Goal: Task Accomplishment & Management: Complete application form

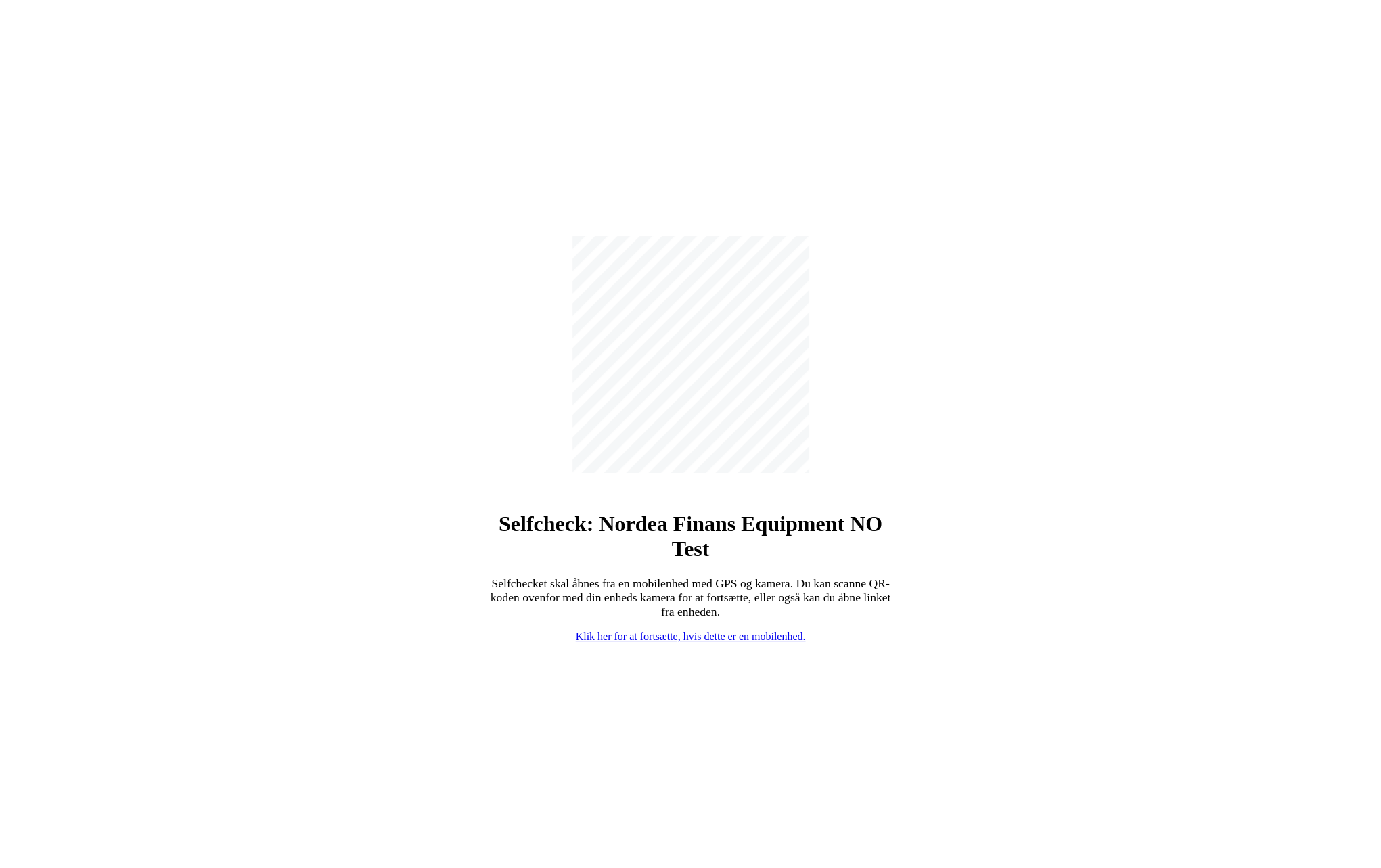
click at [657, 636] on link "Klik her for at fortsætte, hvis dette er en mobilenhed." at bounding box center [690, 636] width 230 height 11
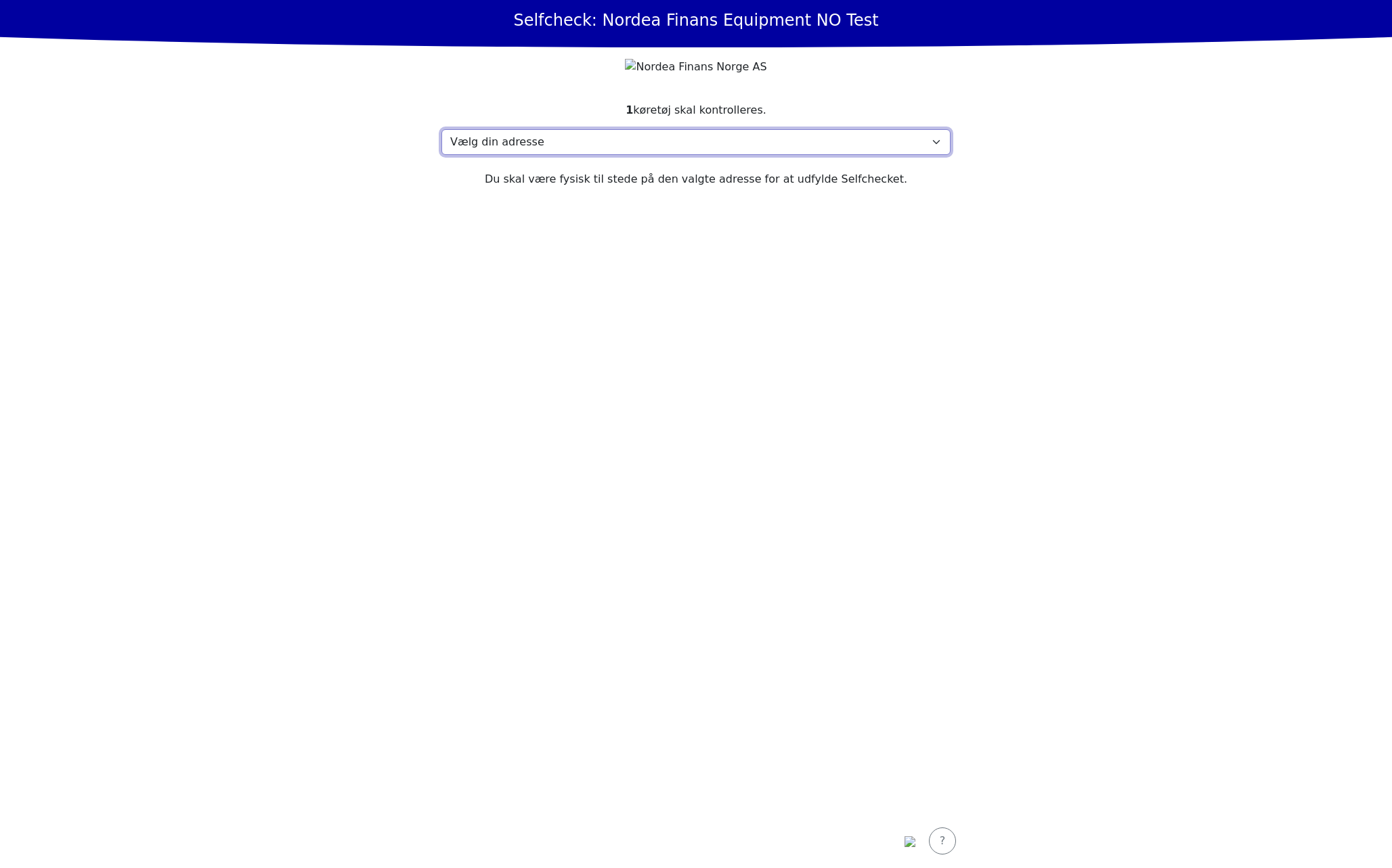
drag, startPoint x: 619, startPoint y: 168, endPoint x: 616, endPoint y: 175, distance: 7.6
click at [619, 155] on select "Vælg din adresse Here, 2400 Town Min adresse mangler" at bounding box center [695, 142] width 509 height 26
select select "4737"
click at [441, 154] on select "Vælg din adresse Here, 2400 Town Min adresse mangler" at bounding box center [695, 142] width 509 height 26
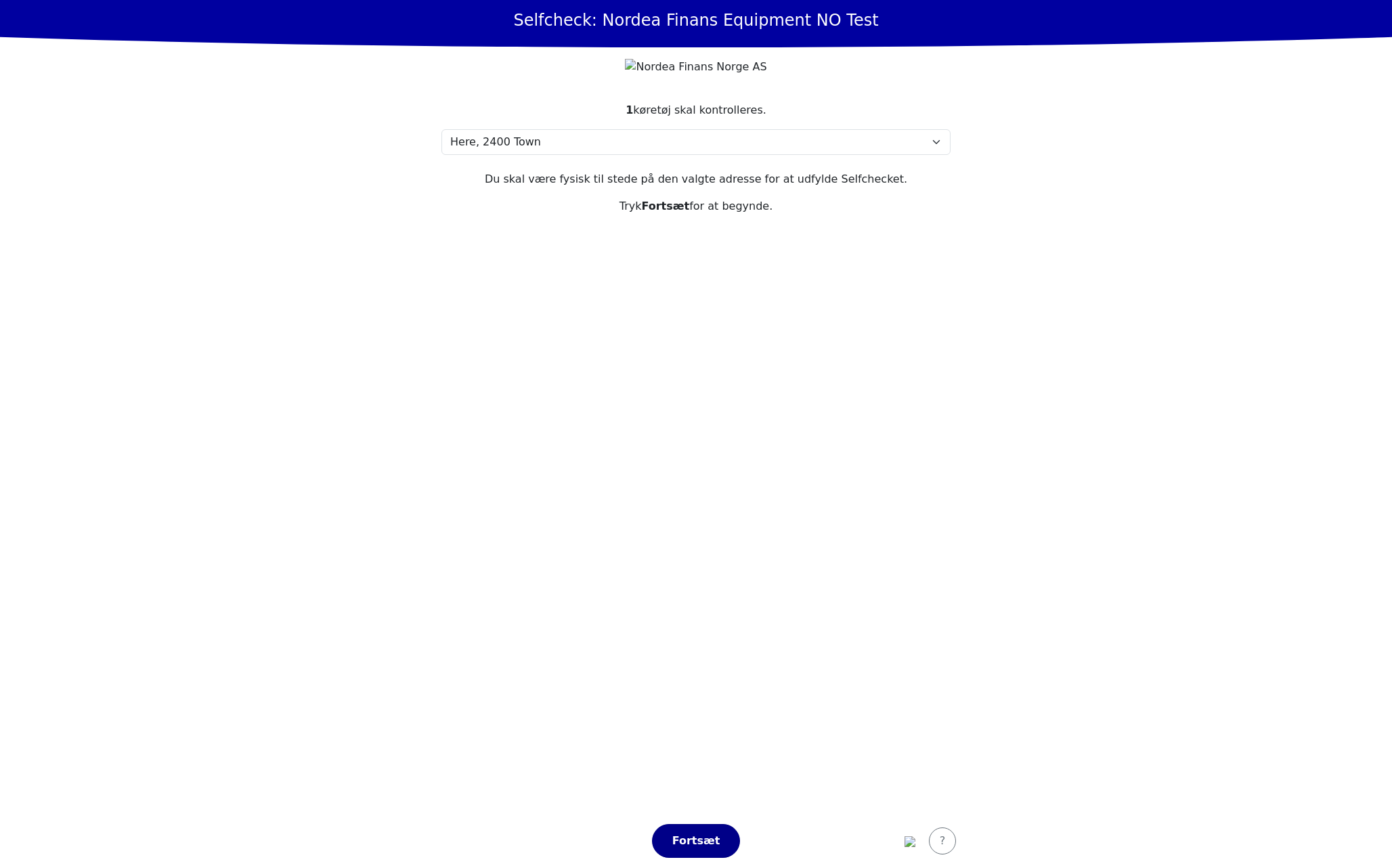
click at [685, 849] on button "Fortsæt" at bounding box center [696, 841] width 88 height 33
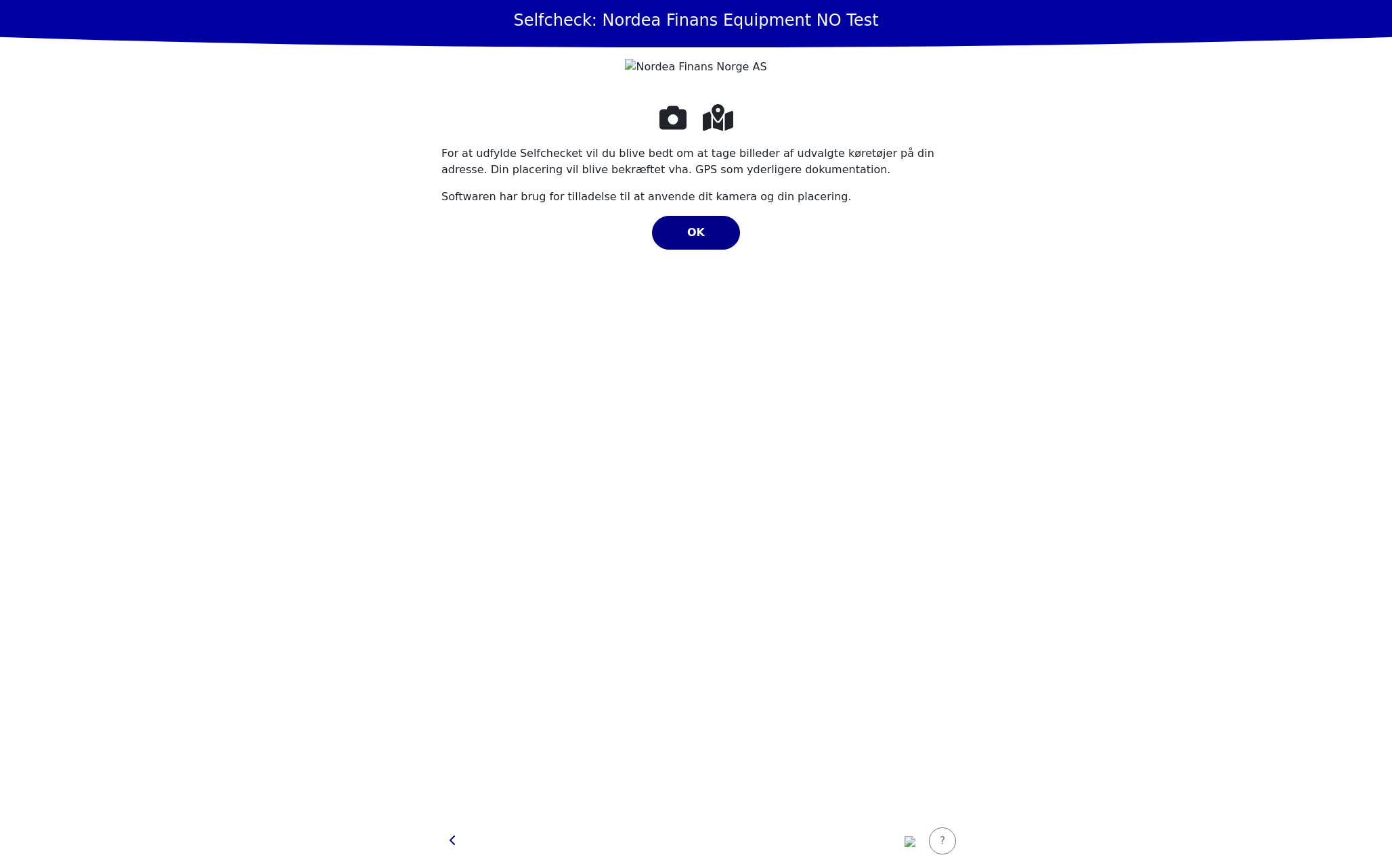
click at [712, 244] on button "OK" at bounding box center [696, 232] width 88 height 33
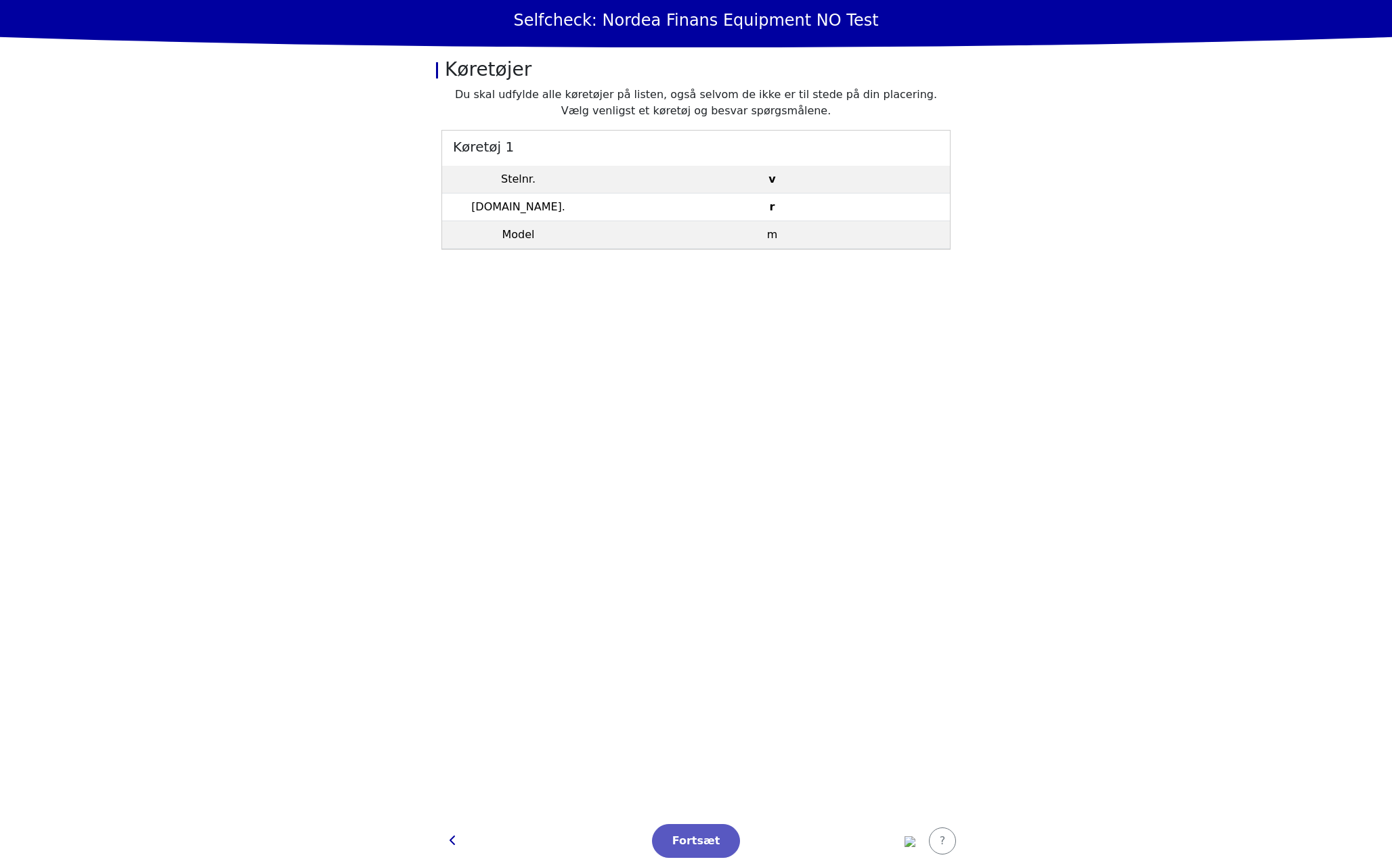
click at [806, 182] on td "v" at bounding box center [772, 179] width 355 height 27
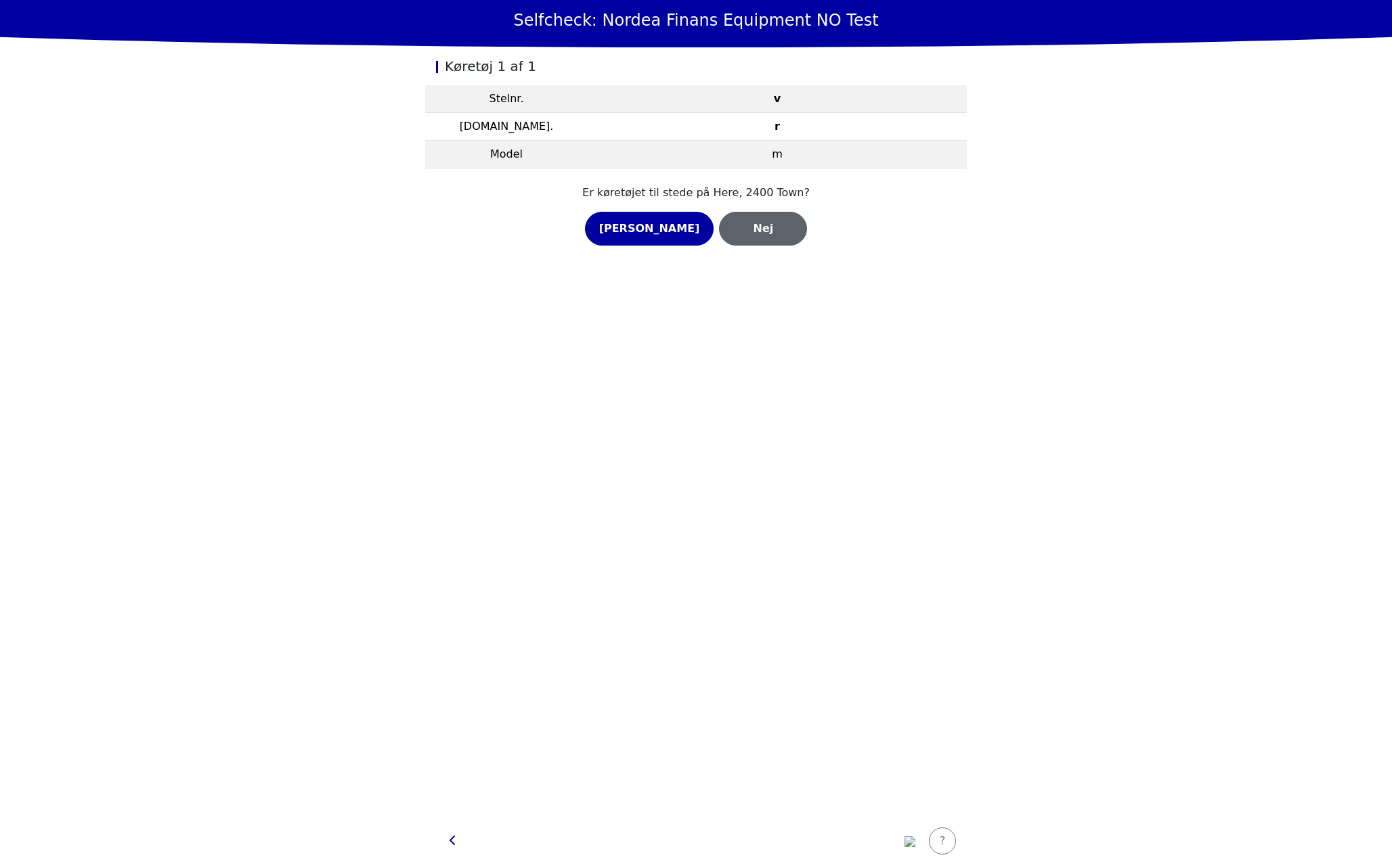
click at [720, 213] on button "Nej" at bounding box center [763, 228] width 88 height 33
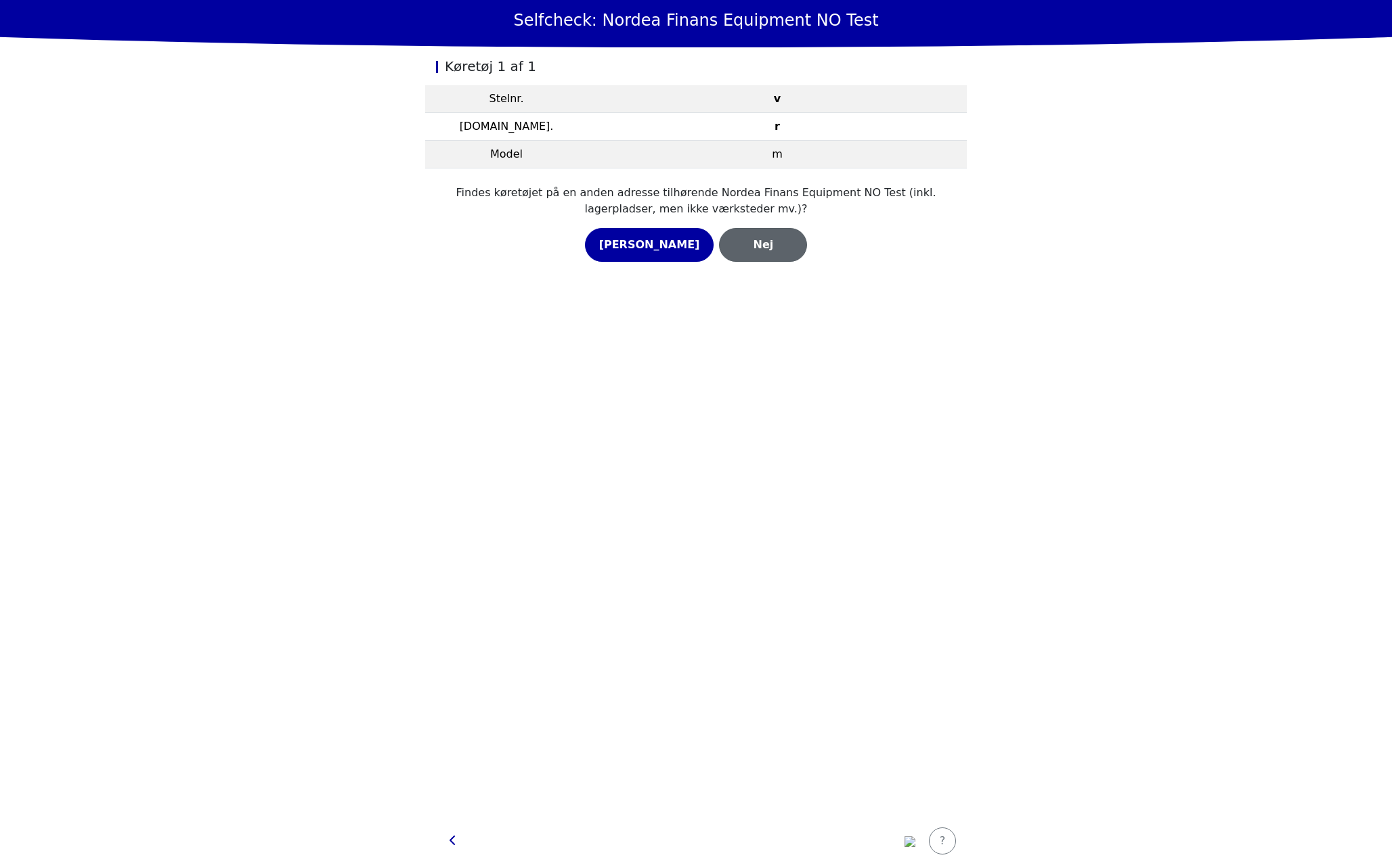
click at [747, 244] on div "Nej" at bounding box center [762, 244] width 59 height 16
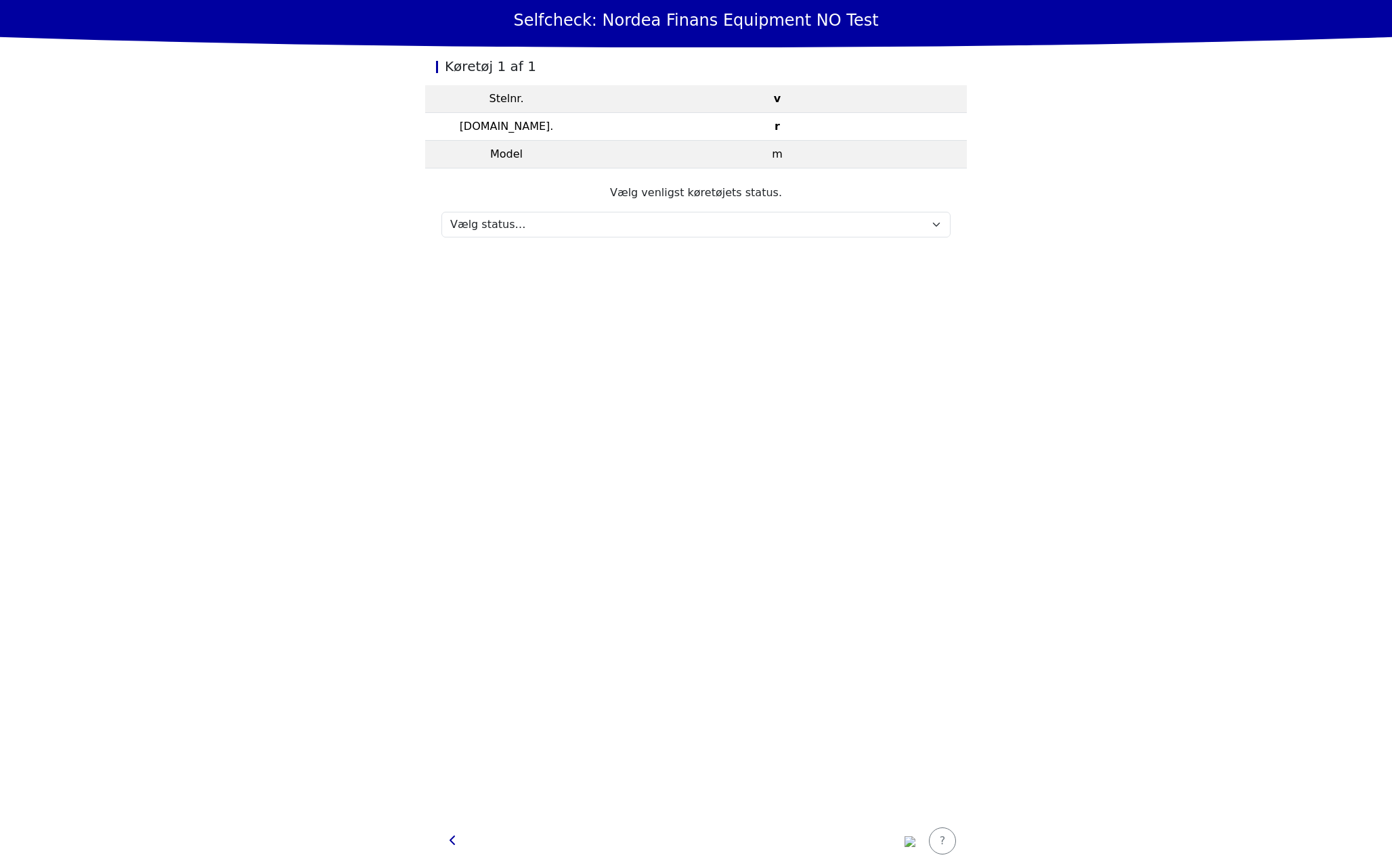
drag, startPoint x: 741, startPoint y: 249, endPoint x: 735, endPoint y: 234, distance: 16.2
click at [739, 248] on section "Vælg venligst køretøjets status. Vælg status… Vedligeholdelse Solgt og leveret …" at bounding box center [695, 210] width 542 height 85
click at [735, 234] on select "Vælg status… Vedligeholdelse Solgt og leveret Ikke modtaget På prøvetur Mangler" at bounding box center [695, 225] width 509 height 26
select select "706"
click at [441, 212] on select "Vælg status… Vedligeholdelse Solgt og leveret Ikke modtaget På prøvetur Mangler" at bounding box center [695, 225] width 509 height 26
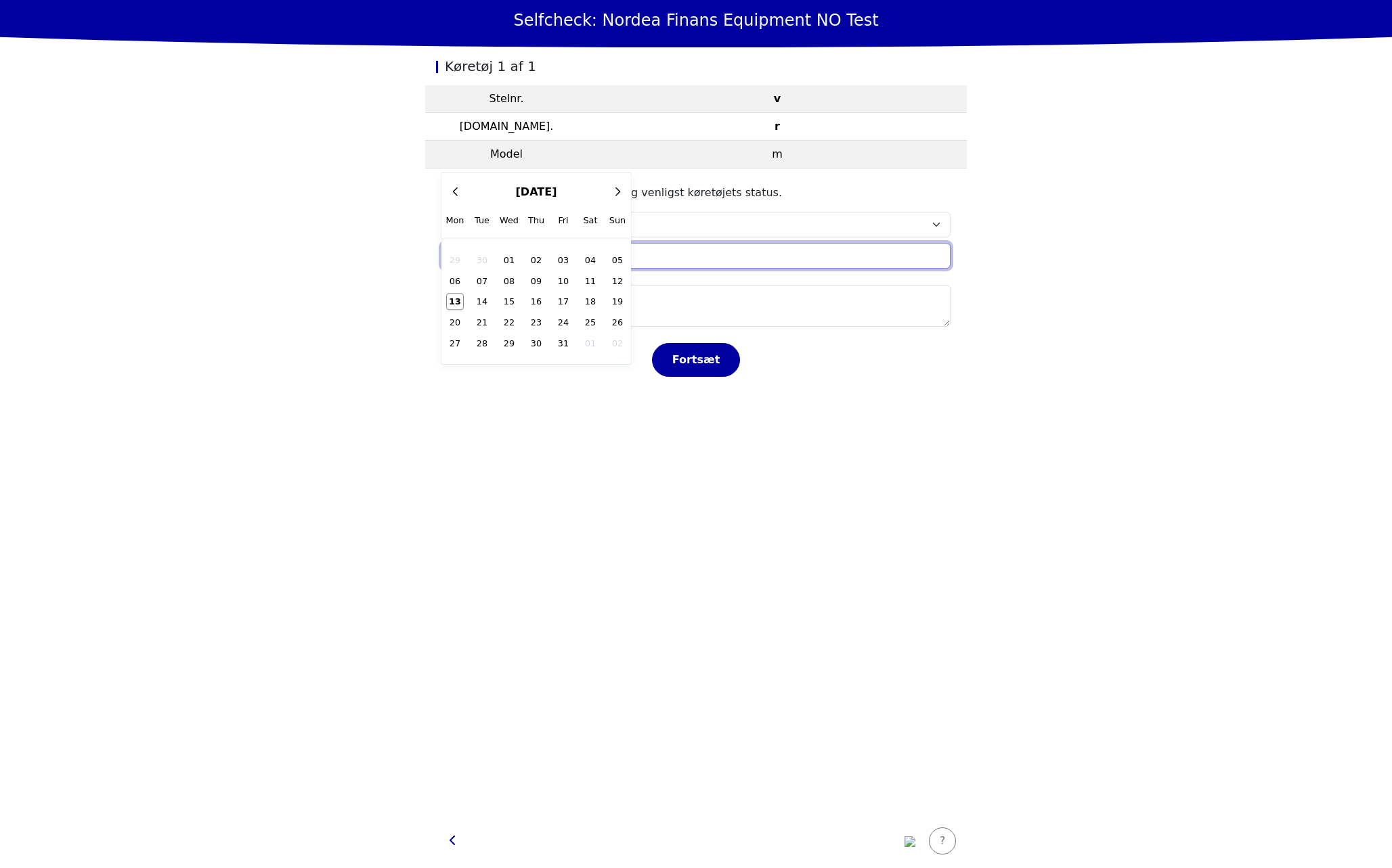
click at [675, 251] on input "text" at bounding box center [695, 256] width 509 height 26
click at [515, 301] on span "15" at bounding box center [510, 301] width 17 height 15
type input "Wed 15 Oct 2025"
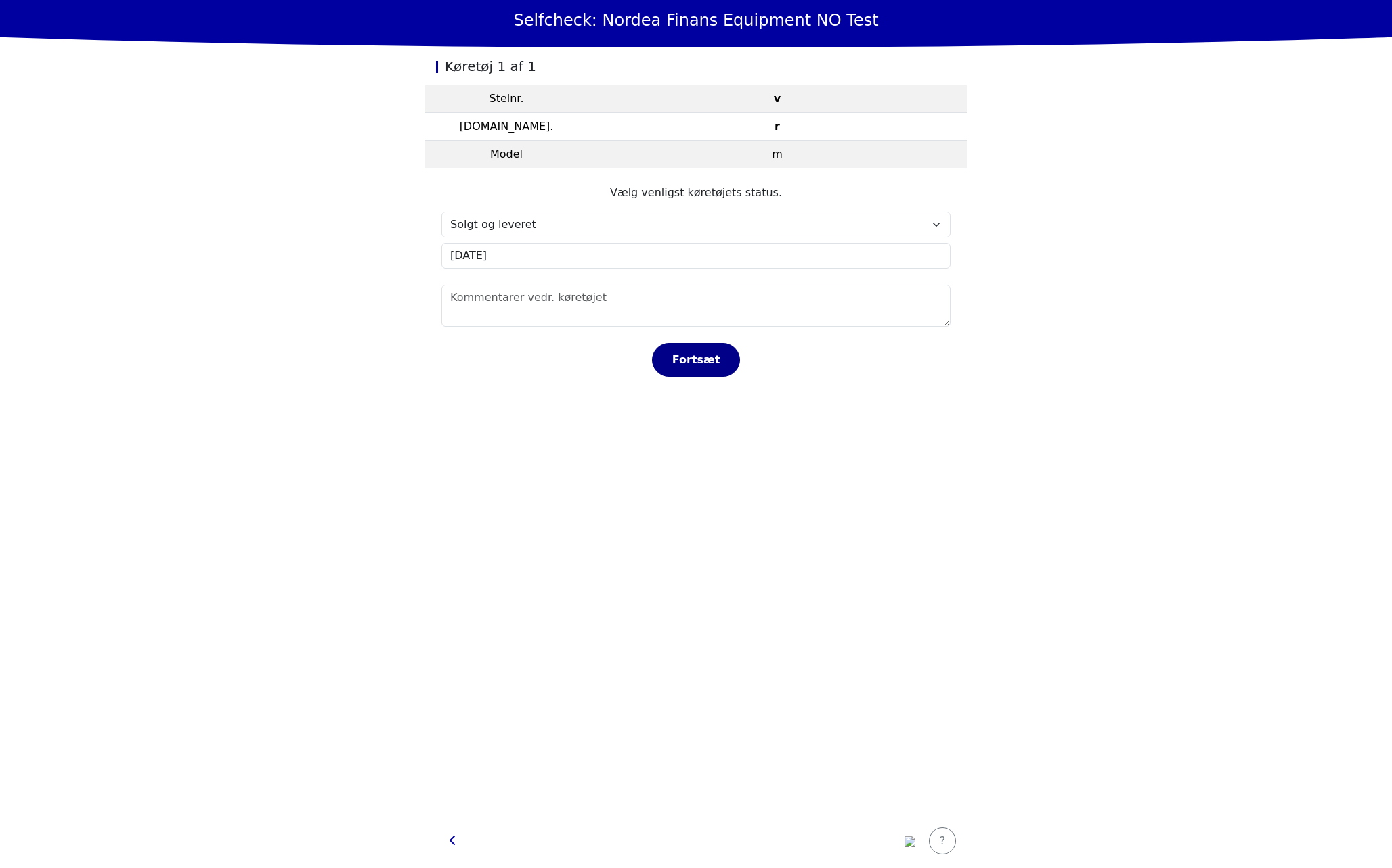
click at [675, 352] on div "Fortsæt" at bounding box center [695, 359] width 59 height 16
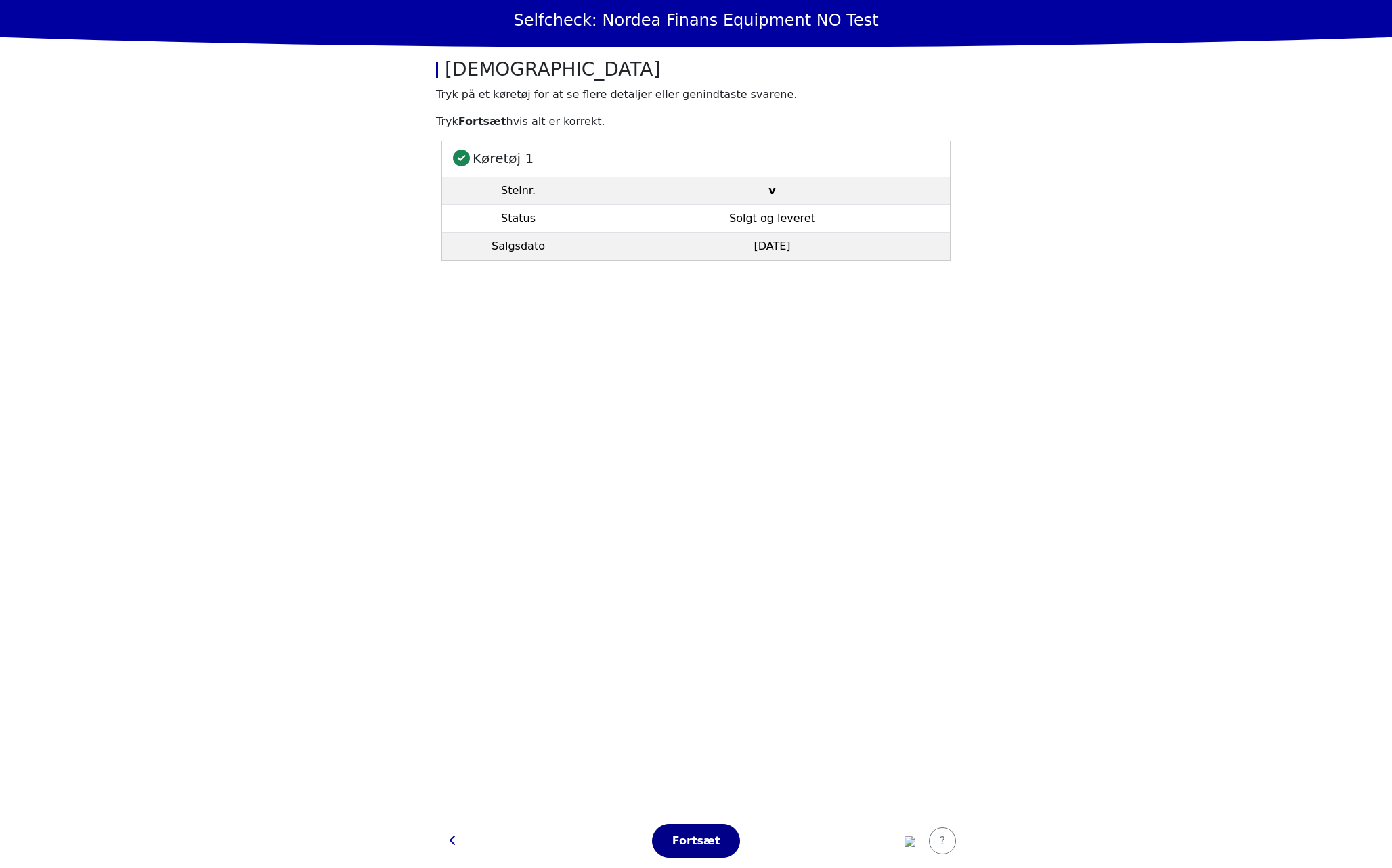
click at [702, 840] on div "Fortsæt" at bounding box center [695, 841] width 59 height 16
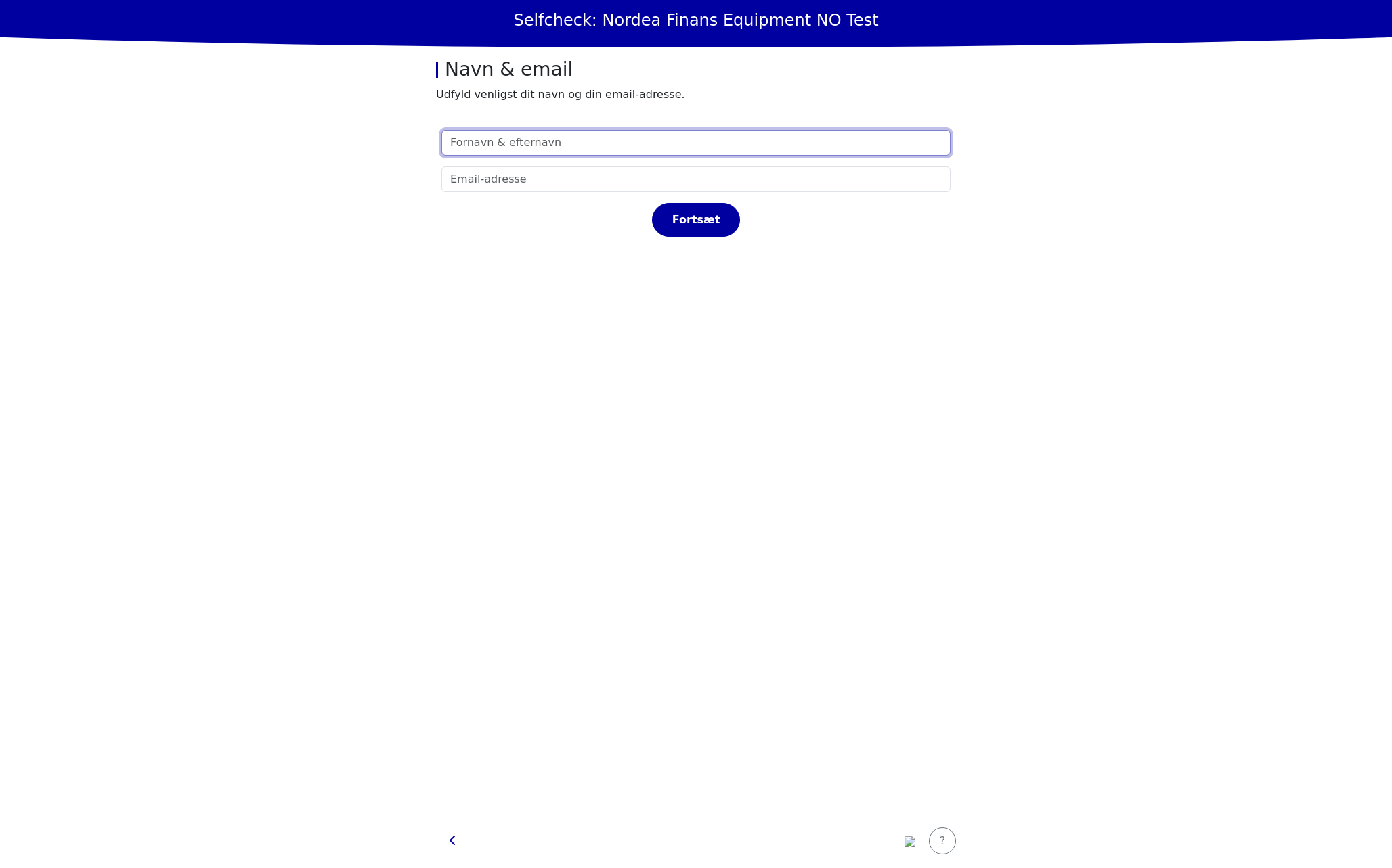
click at [632, 147] on input "text" at bounding box center [695, 142] width 509 height 26
type input "test"
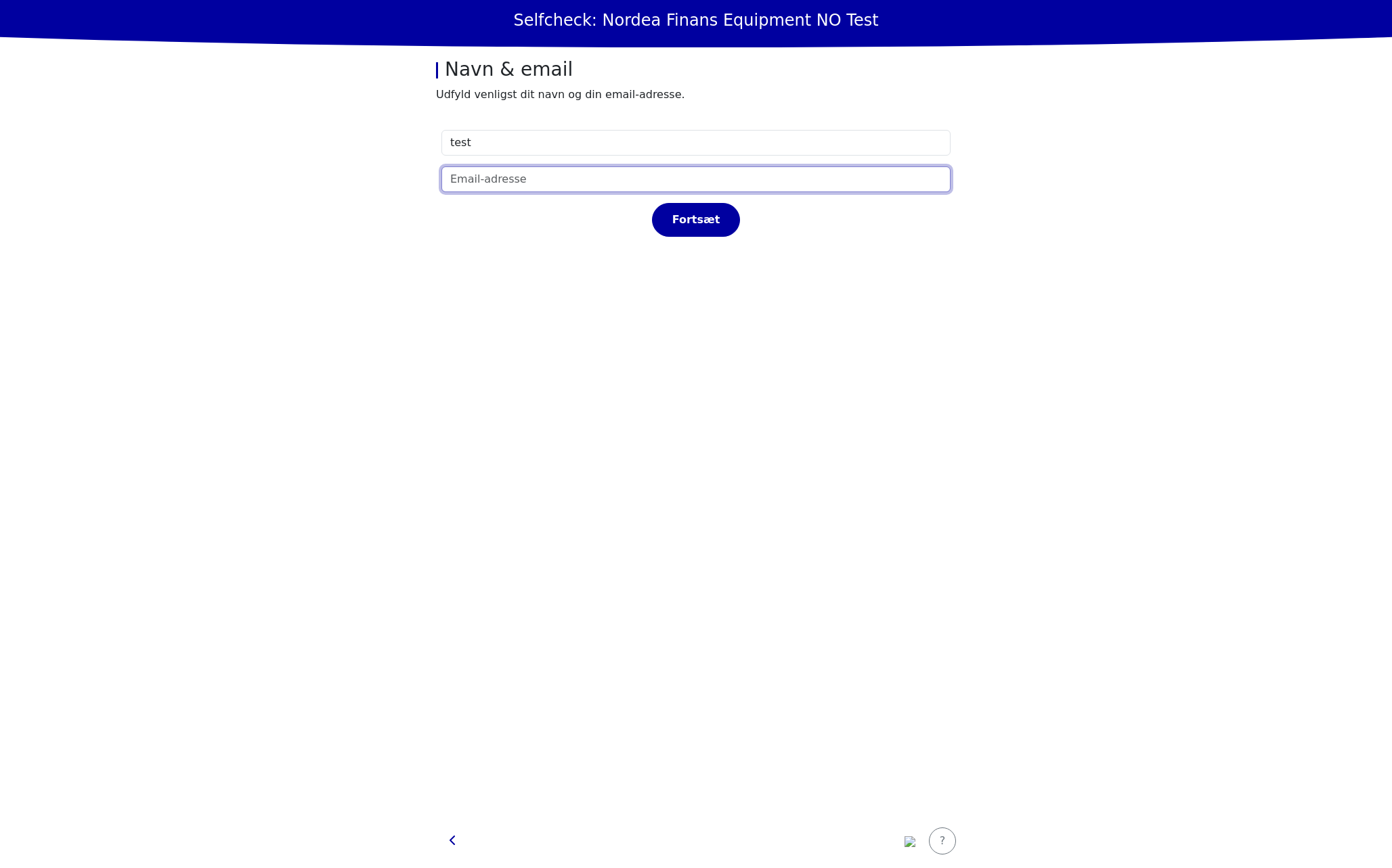
click at [530, 177] on input "email" at bounding box center [695, 179] width 509 height 26
type input "t@t.dk"
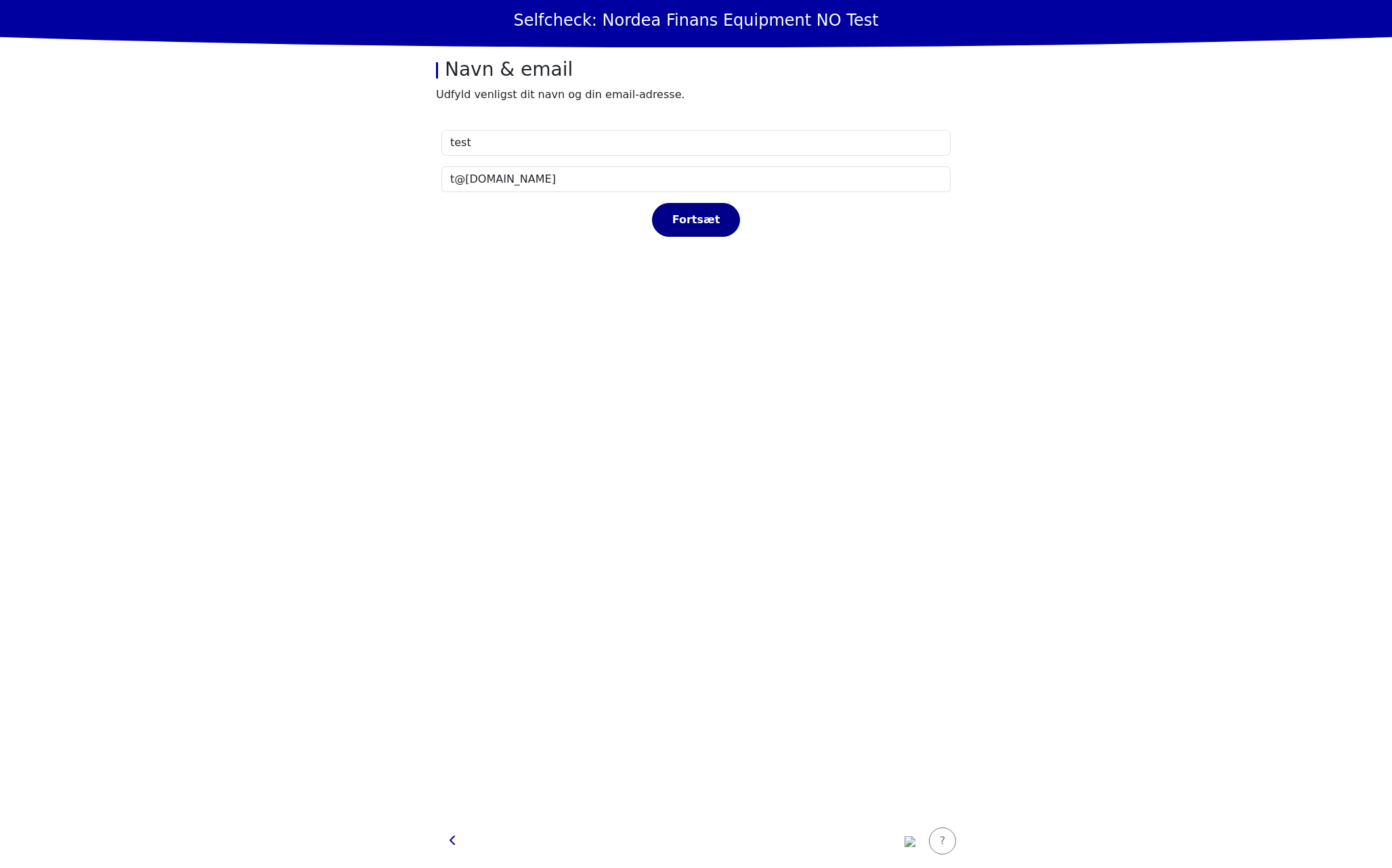
click at [695, 208] on button "Fortsæt" at bounding box center [696, 220] width 88 height 33
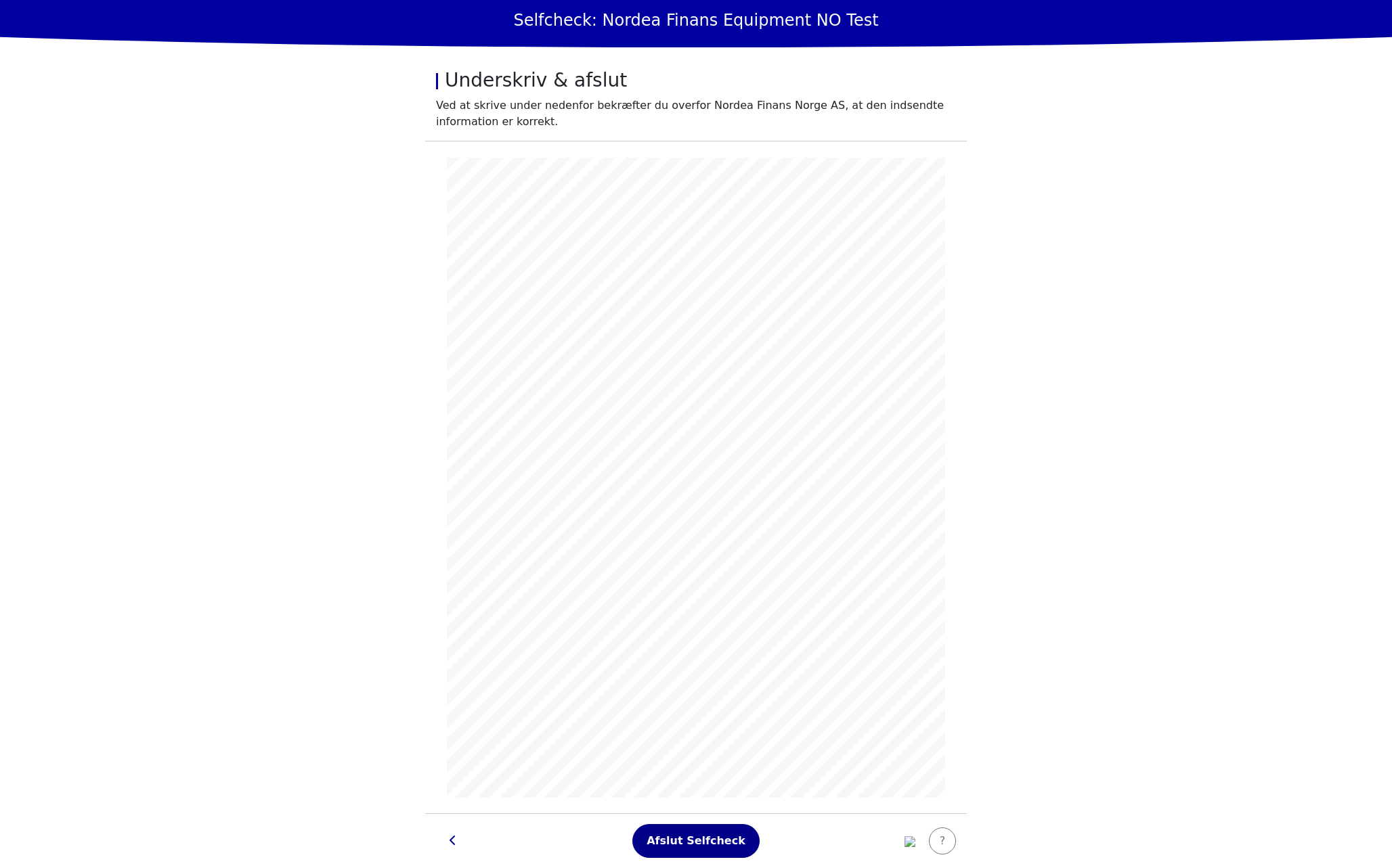
click at [699, 838] on div "Afslut Selfcheck" at bounding box center [695, 841] width 99 height 16
